Goal: Information Seeking & Learning: Find specific fact

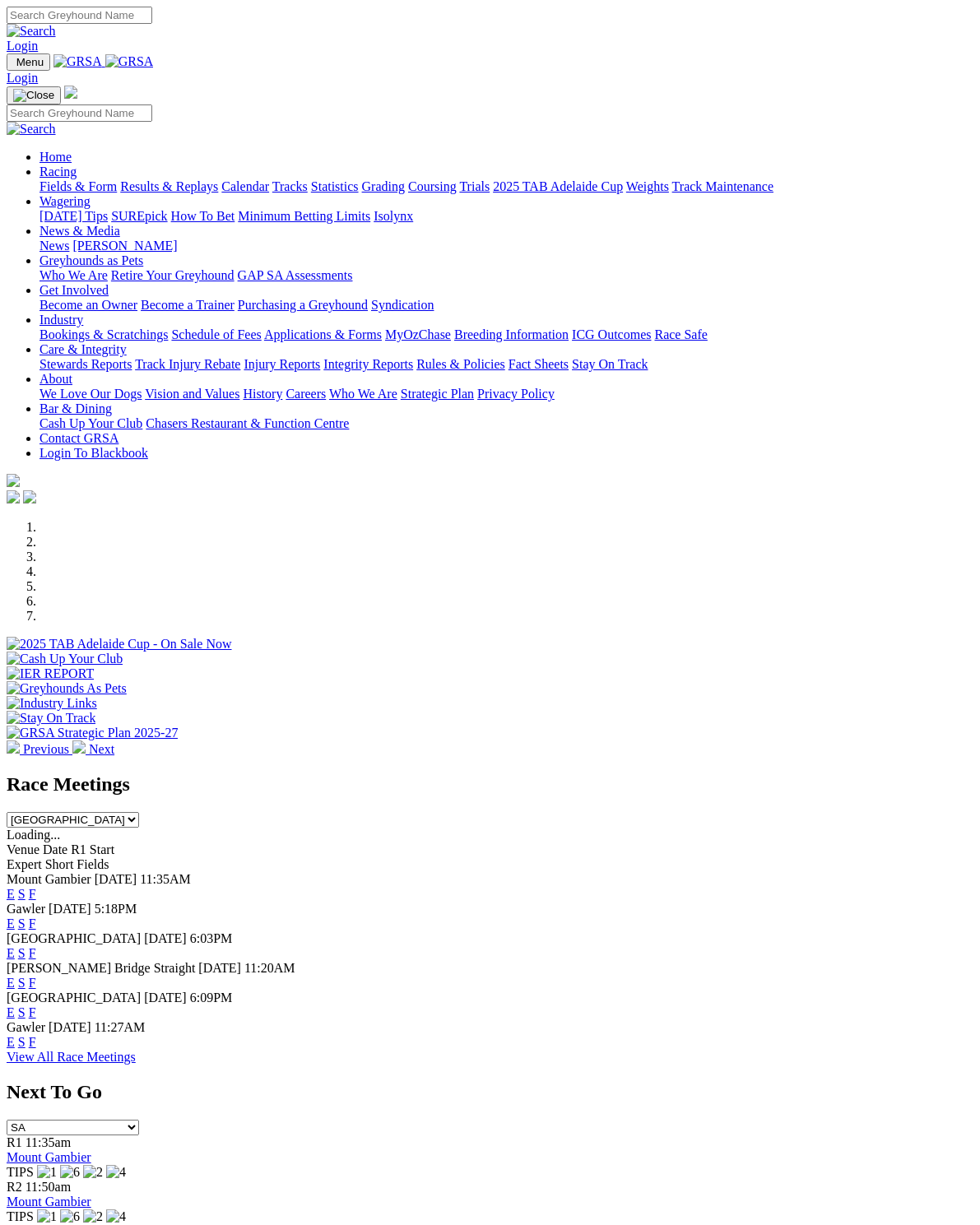
click at [77, 165] on link "Racing" at bounding box center [58, 171] width 37 height 14
click at [195, 180] on link "Results & Replays" at bounding box center [169, 186] width 98 height 14
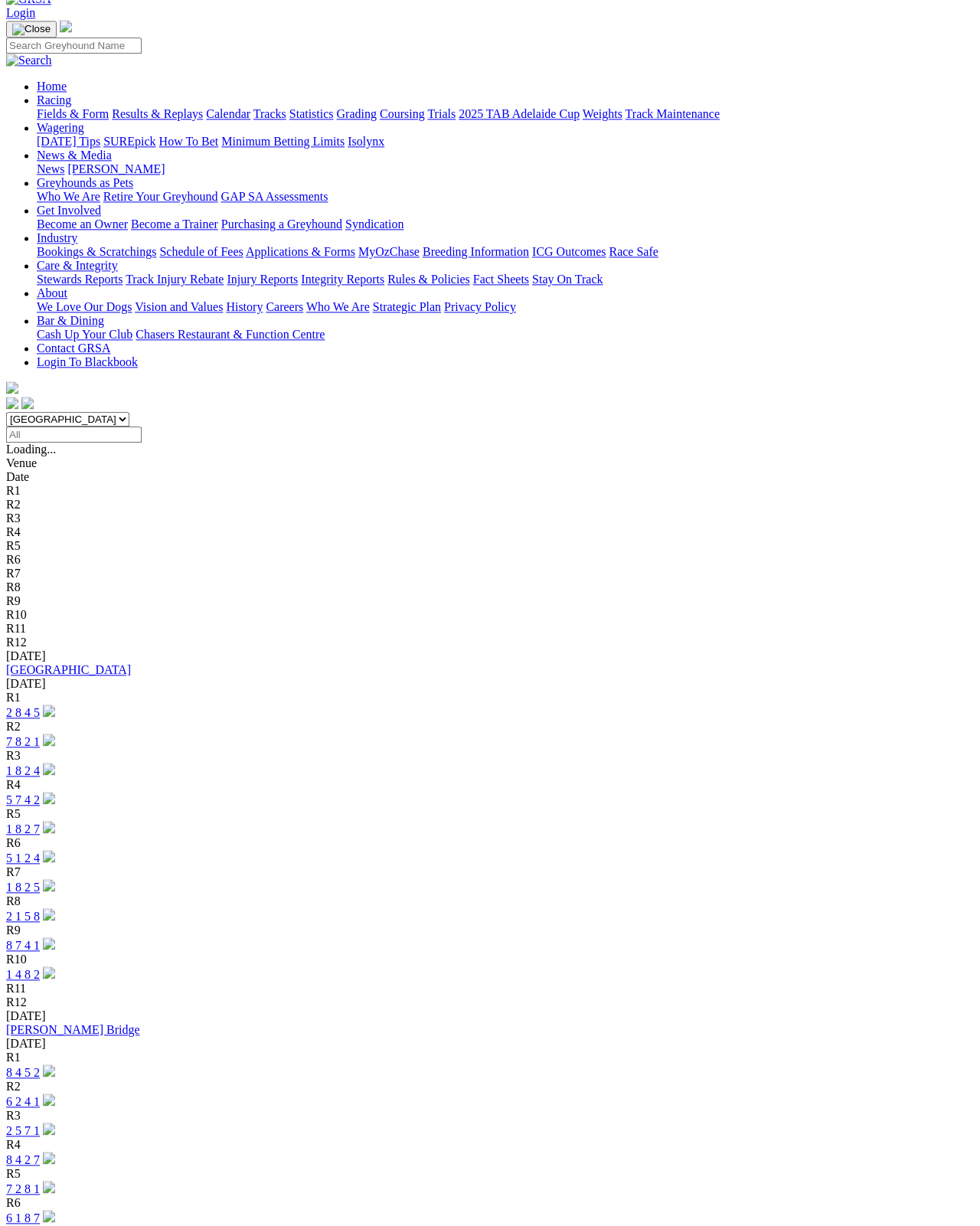
scroll to position [87, 0]
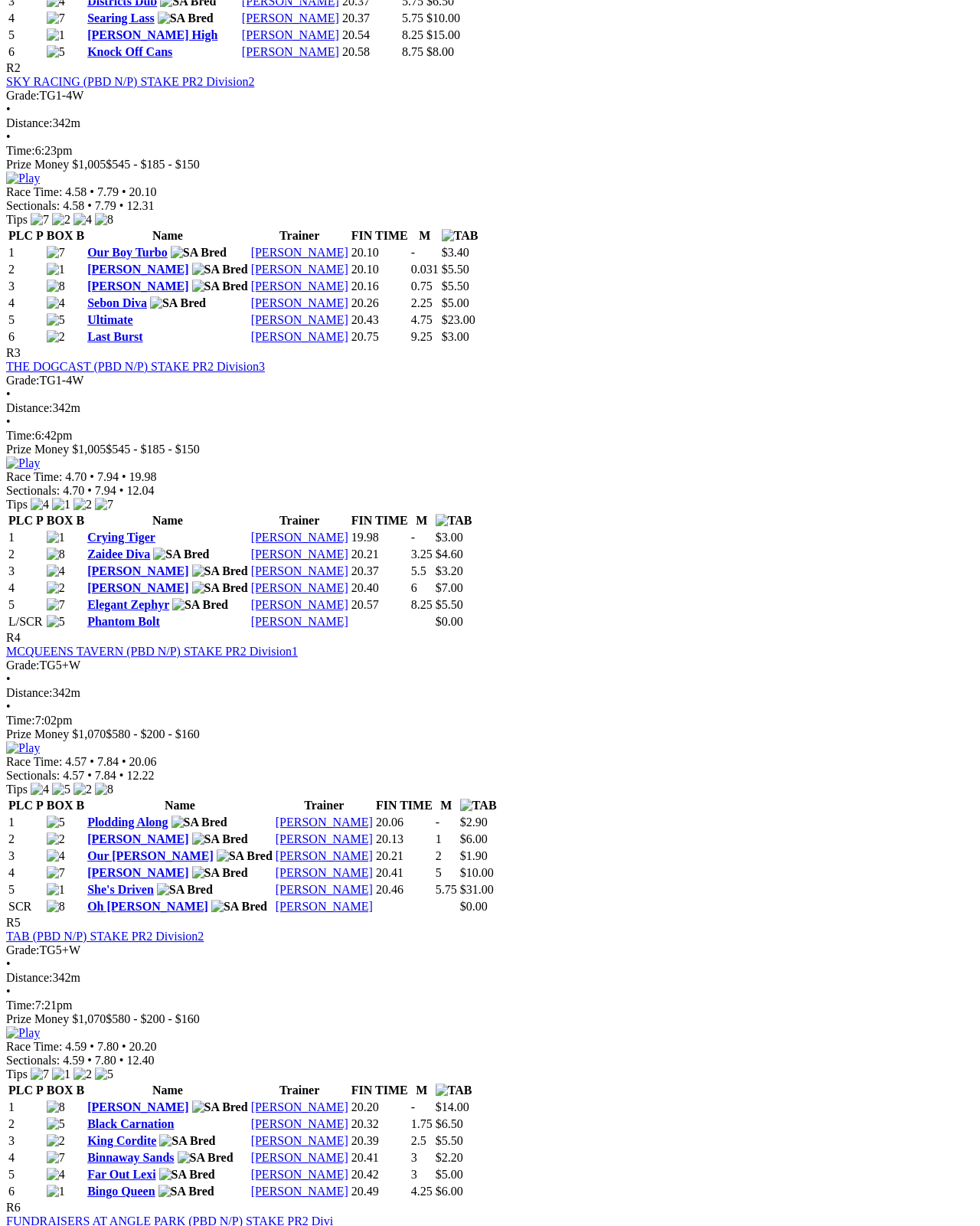
scroll to position [922, 0]
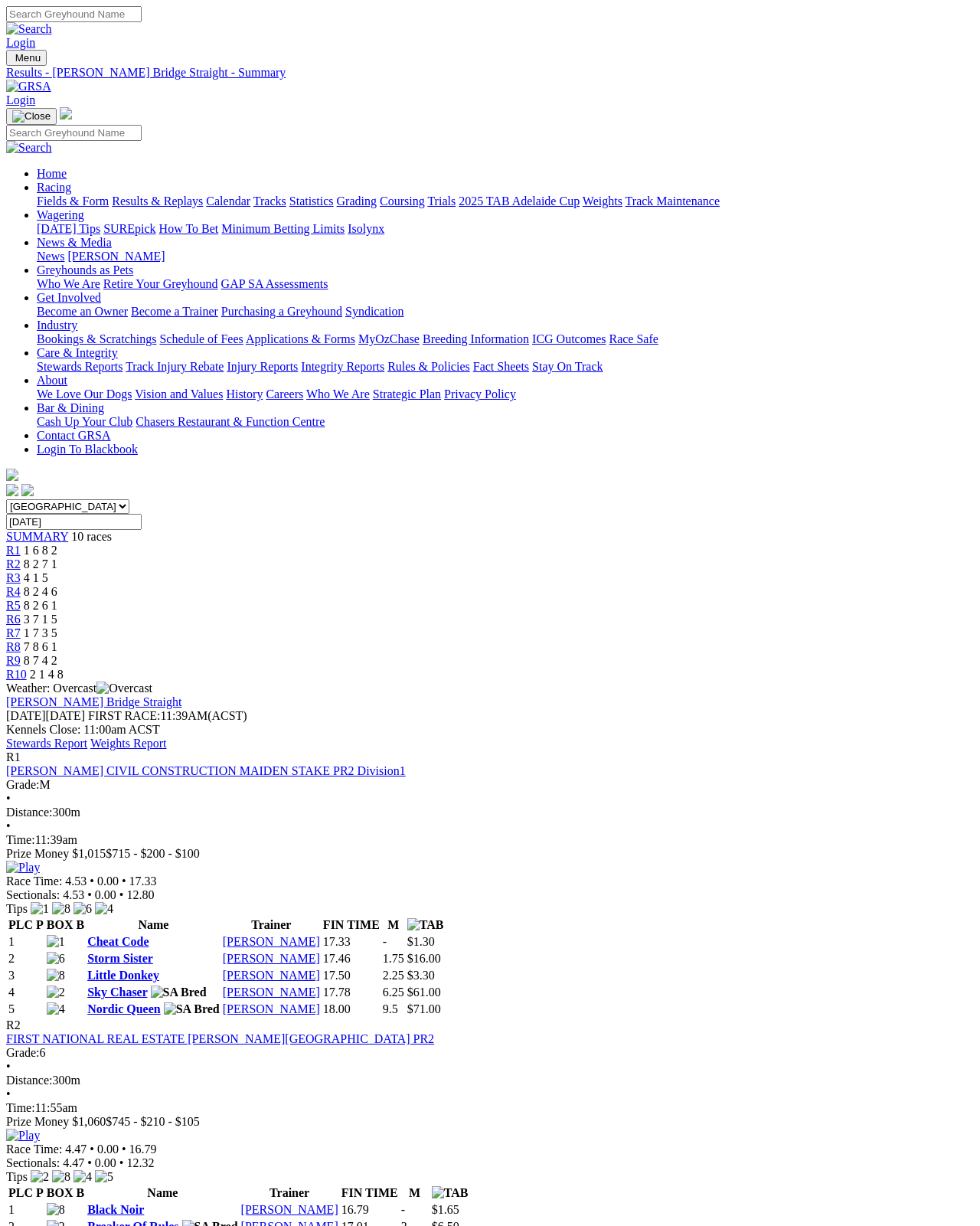
click at [338, 1203] on link "[PERSON_NAME]" at bounding box center [289, 1209] width 97 height 13
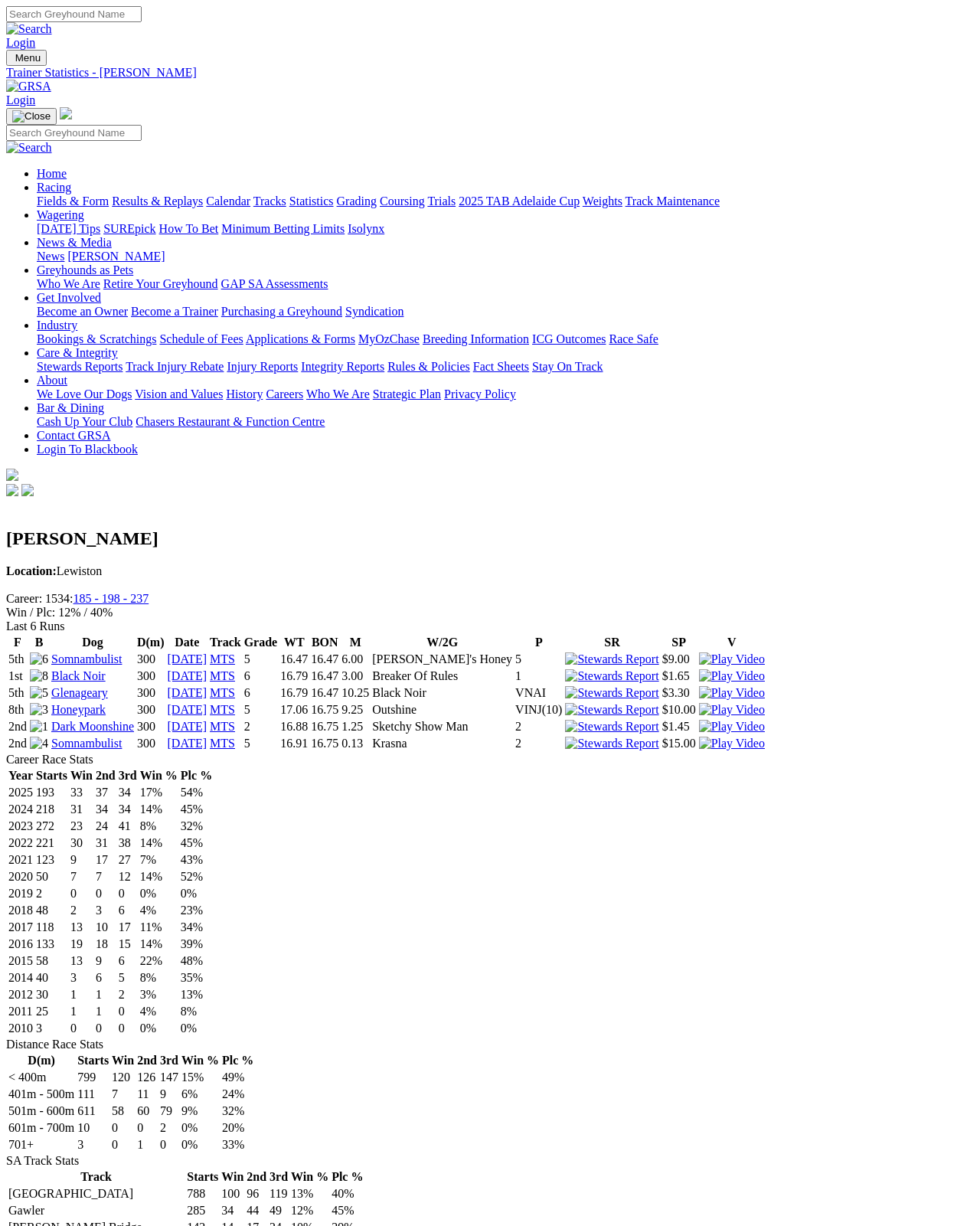
click at [106, 669] on link "Black Noir" at bounding box center [78, 675] width 54 height 13
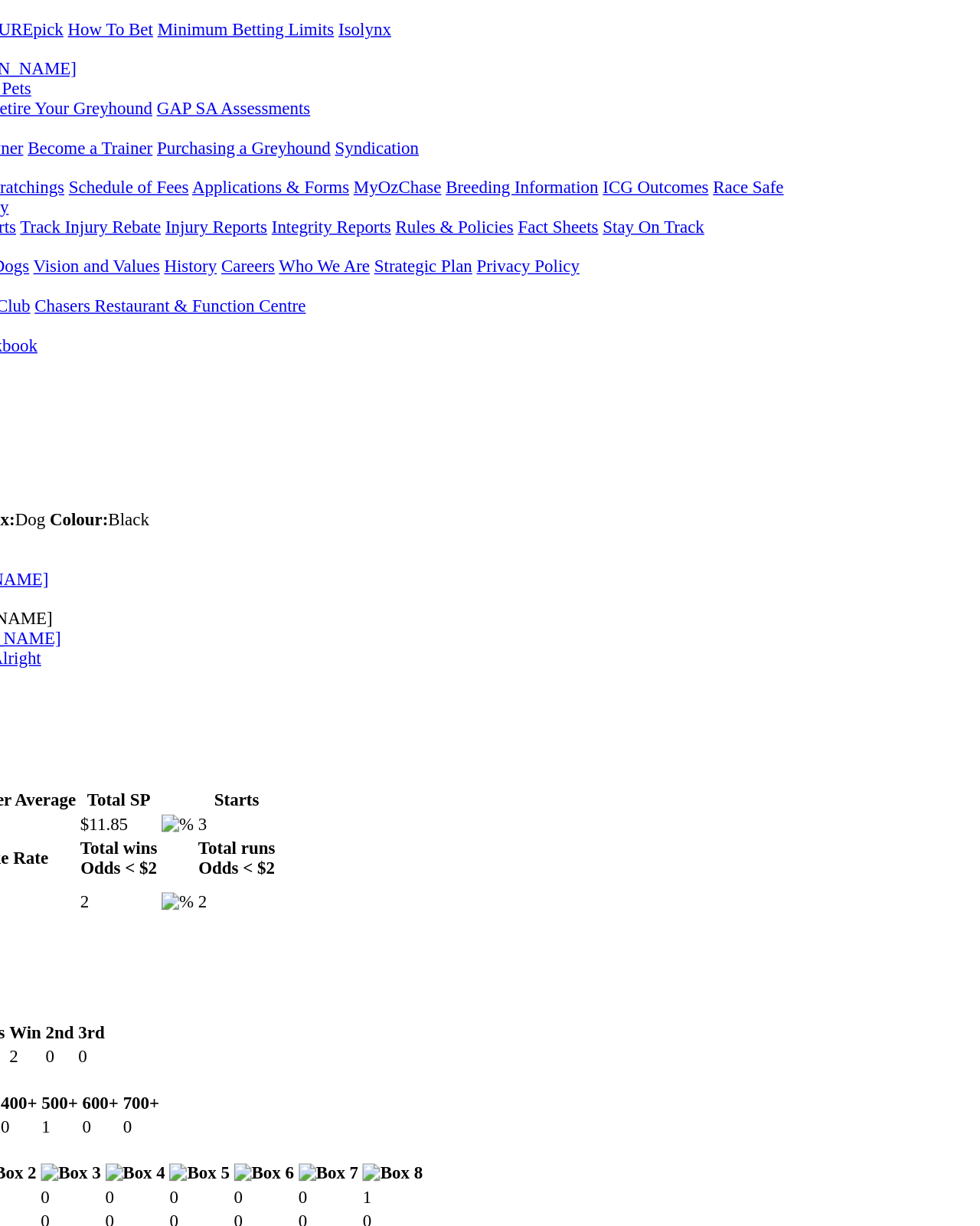
click at [672, 1092] on img at bounding box center [705, 1194] width 66 height 14
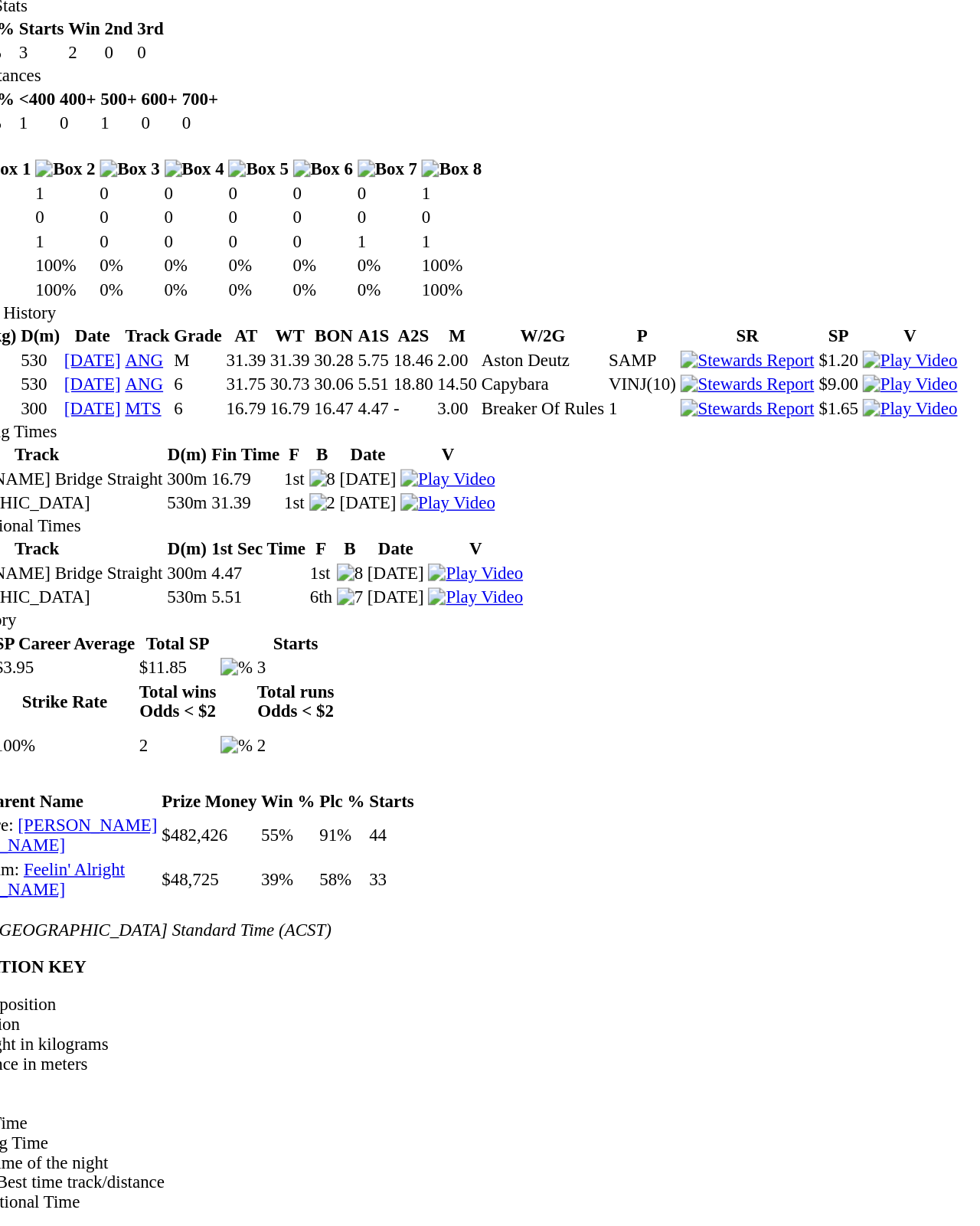
scroll to position [594, 0]
